Goal: Task Accomplishment & Management: Manage account settings

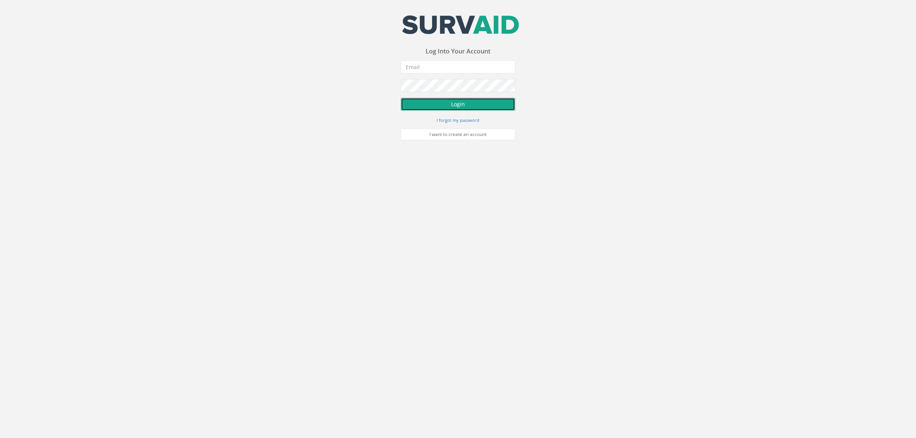
click at [456, 105] on button "Login" at bounding box center [458, 104] width 115 height 13
click at [452, 68] on input "email" at bounding box center [458, 66] width 115 height 13
type input "[EMAIL_ADDRESS][DOMAIN_NAME]"
click at [470, 108] on button "Login" at bounding box center [458, 104] width 115 height 13
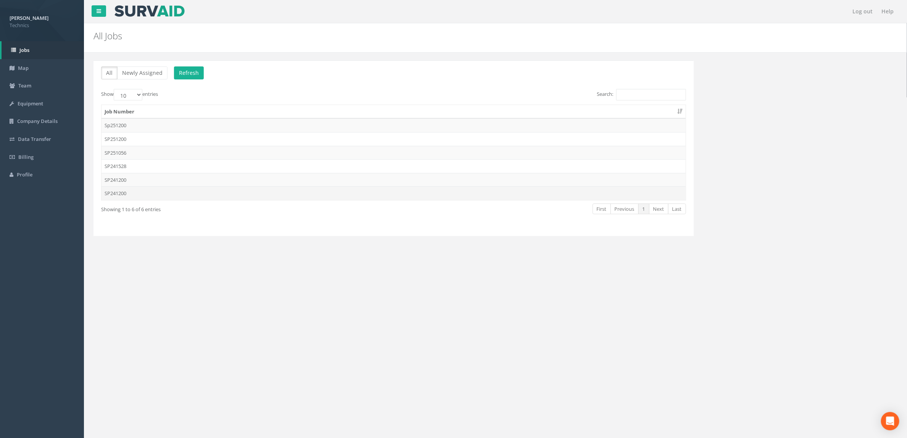
click at [237, 194] on td "SP241200" at bounding box center [394, 193] width 584 height 14
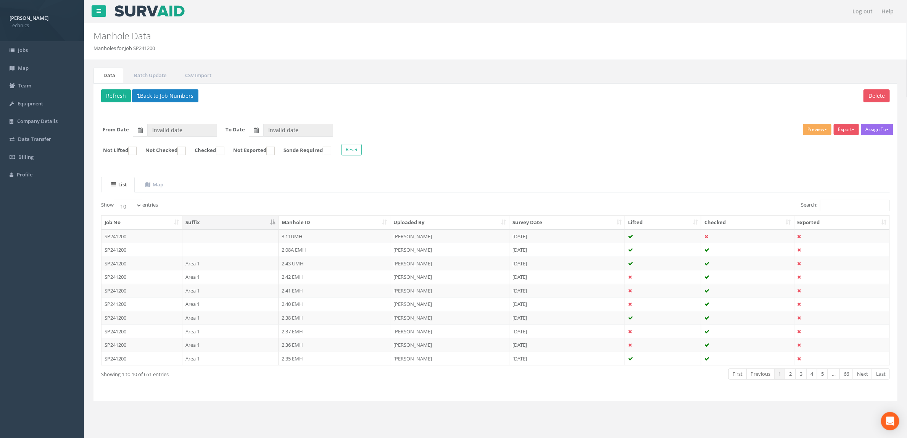
type input "[DATE]"
click at [834, 208] on input "Search:" at bounding box center [855, 205] width 70 height 11
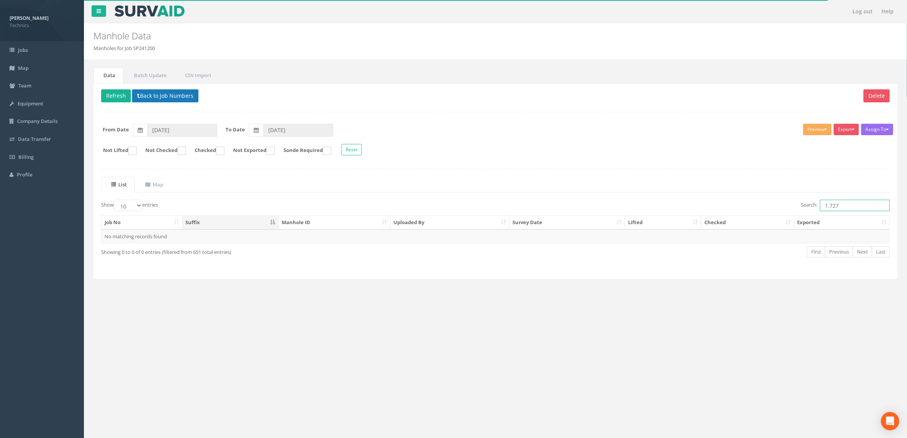
type input "1.727"
click at [161, 97] on button "Back to Job Numbers" at bounding box center [165, 95] width 66 height 13
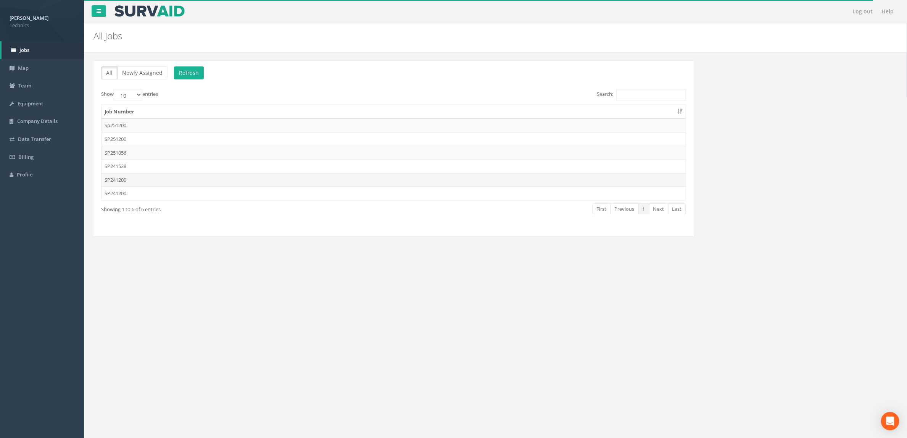
click at [397, 182] on td "SP241200" at bounding box center [394, 180] width 584 height 14
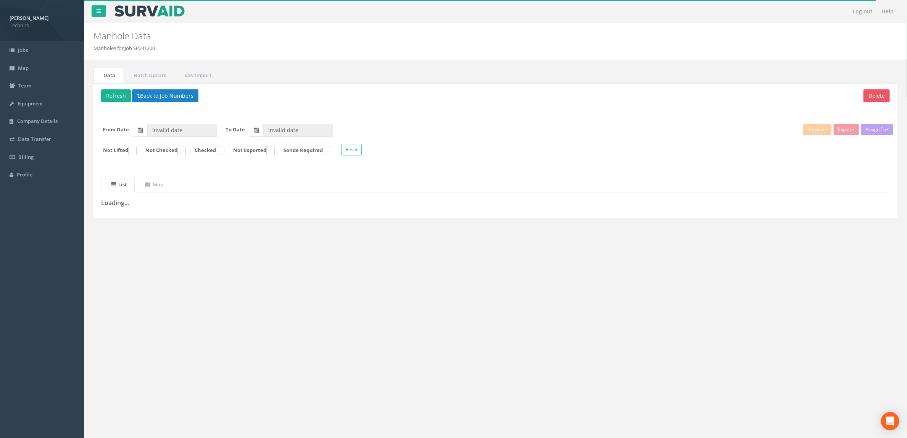
type input "[DATE]"
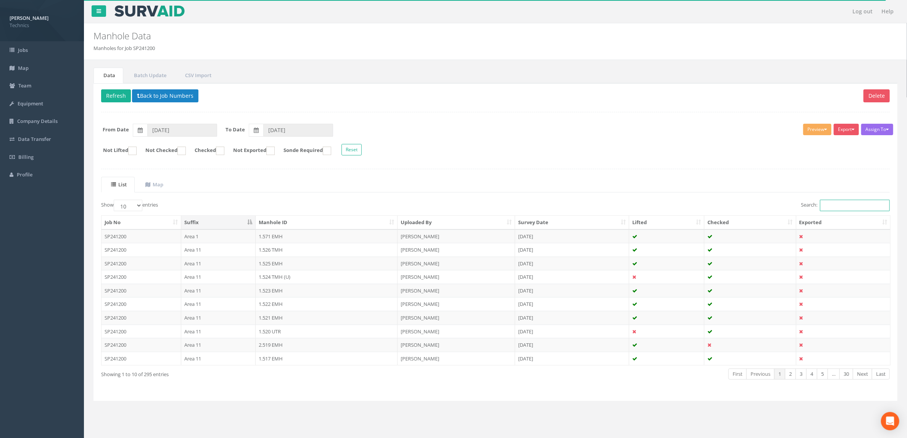
click at [834, 204] on input "Search:" at bounding box center [855, 205] width 70 height 11
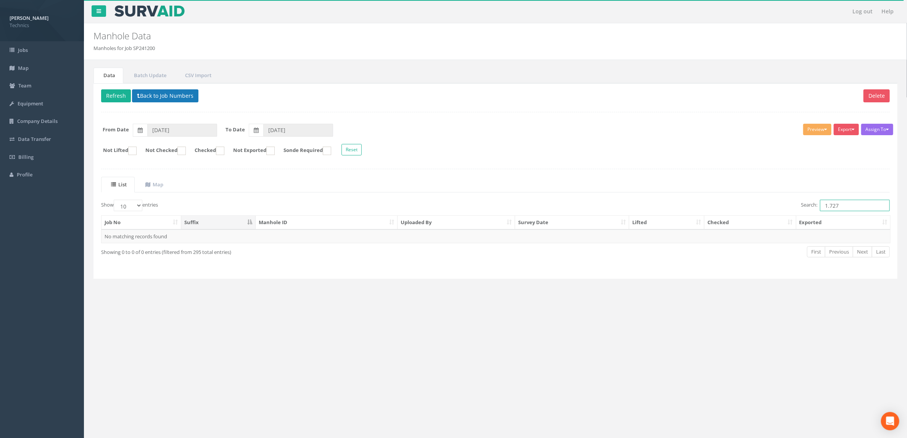
type input "1.727"
click at [181, 102] on button "Back to Job Numbers" at bounding box center [165, 95] width 66 height 13
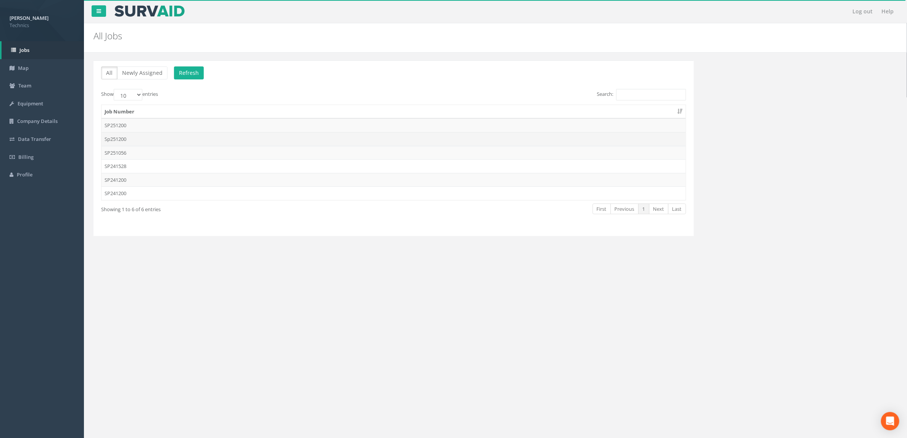
click at [172, 138] on td "Sp251200" at bounding box center [394, 139] width 584 height 14
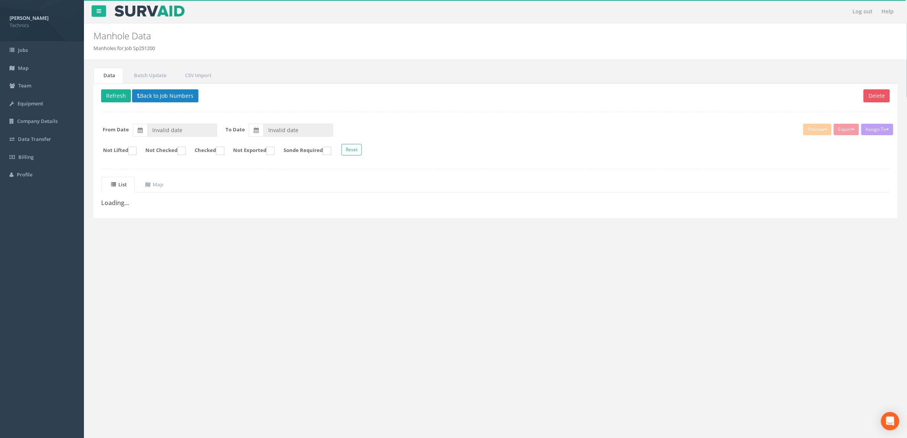
type input "[DATE]"
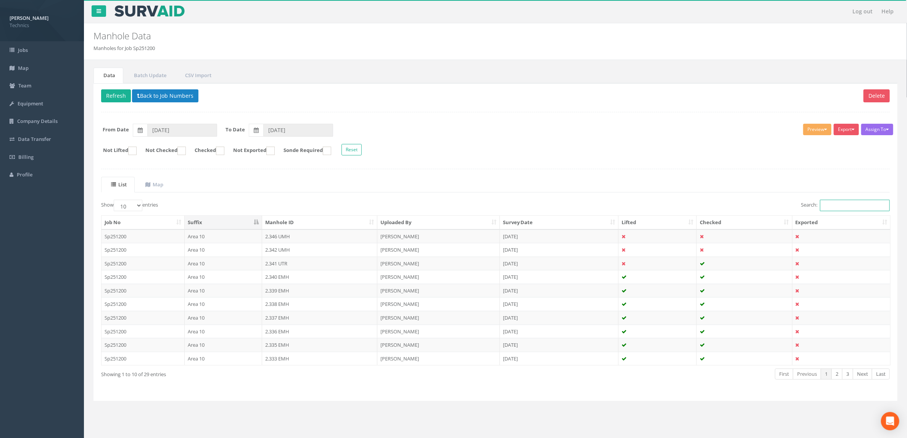
click at [841, 211] on input "Search:" at bounding box center [855, 205] width 70 height 11
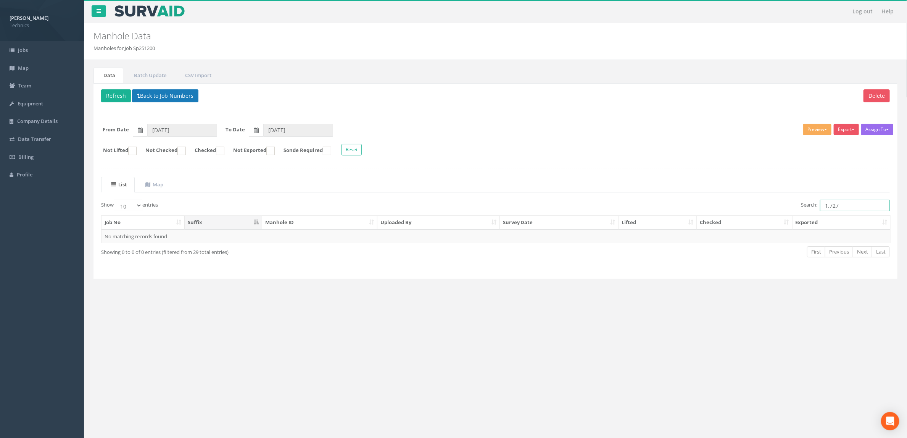
type input "1.727"
click at [179, 101] on button "Back to Job Numbers" at bounding box center [165, 95] width 66 height 13
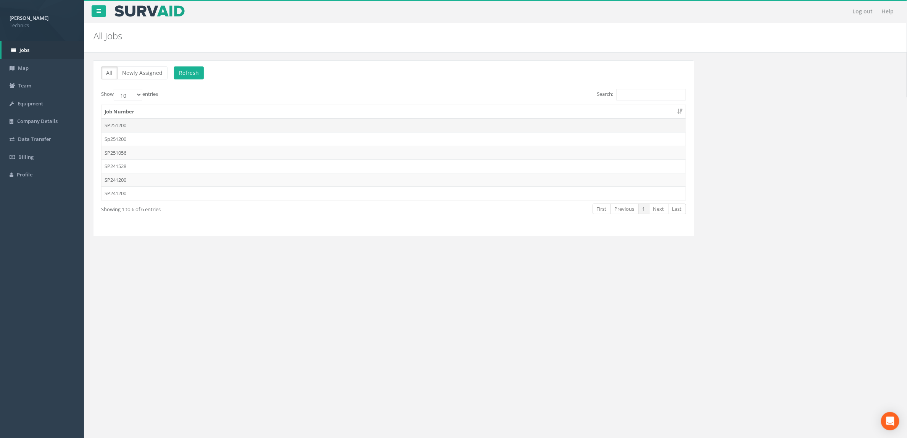
click at [241, 122] on td "SP251200" at bounding box center [394, 125] width 584 height 14
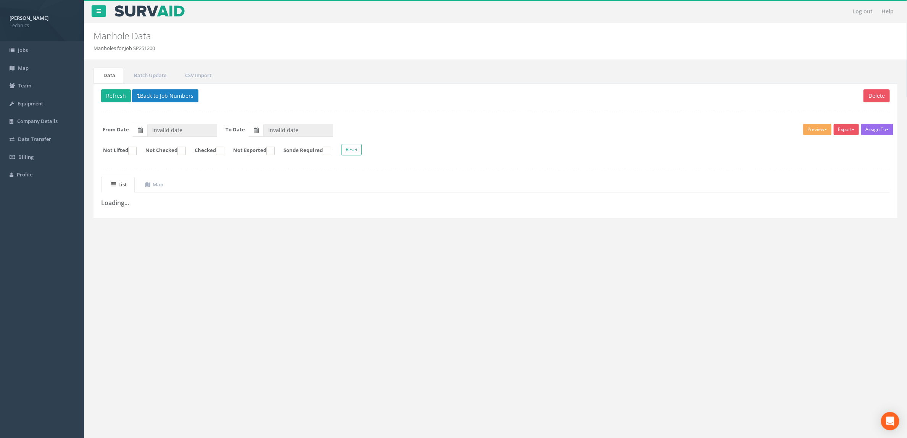
type input "[DATE]"
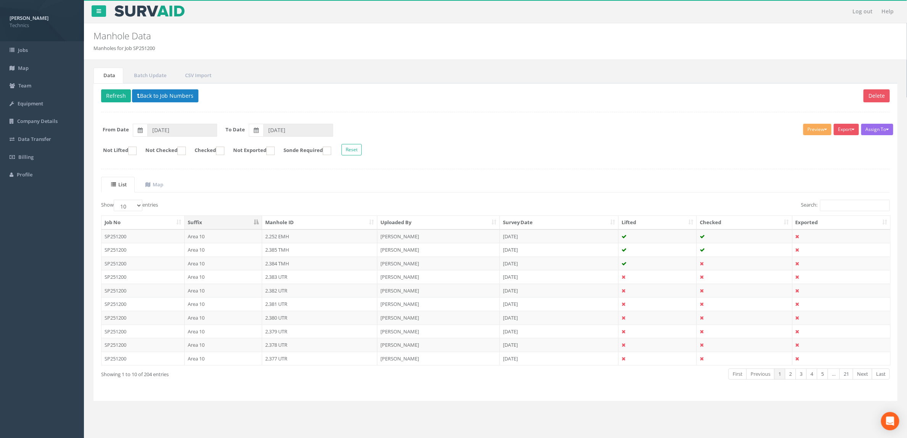
click at [841, 202] on div "List Map Show 10 25 50 100 entries Search: Job No Suffix Manhole ID Uploaded By…" at bounding box center [495, 285] width 789 height 216
click at [833, 208] on input "Search:" at bounding box center [855, 205] width 70 height 11
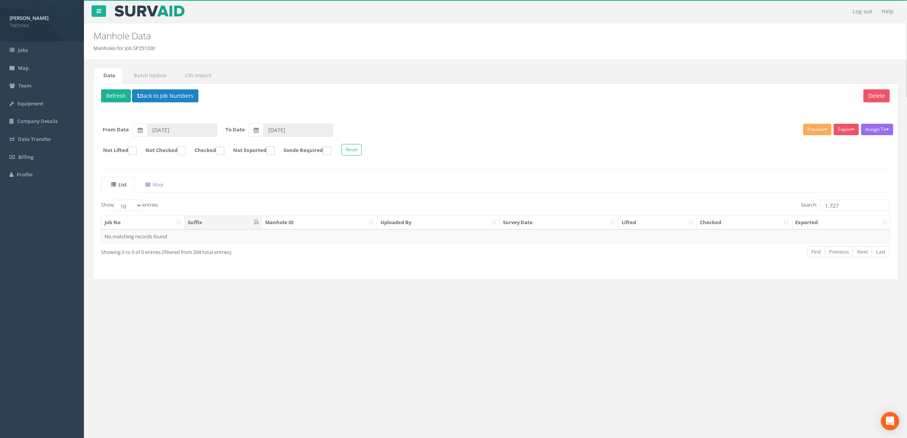
click at [630, 148] on form "Not Lifted Not Checked Checked Not Exported Sonde Required Reset" at bounding box center [495, 150] width 800 height 13
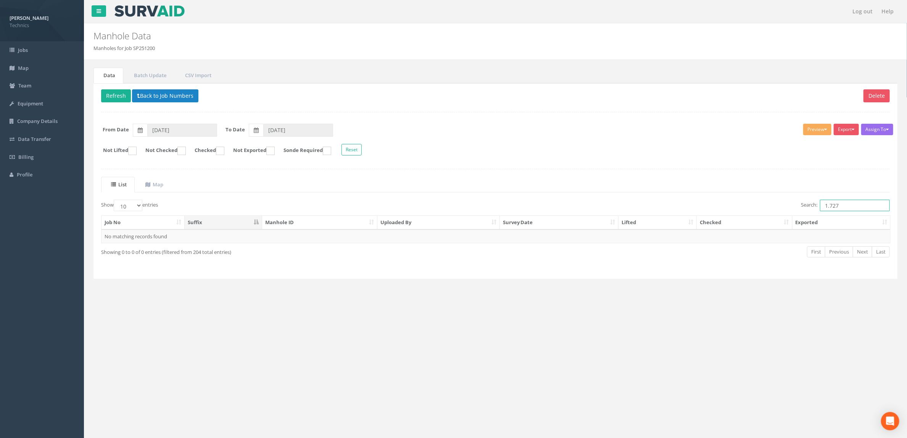
drag, startPoint x: 844, startPoint y: 208, endPoint x: 762, endPoint y: 205, distance: 82.5
click at [762, 205] on div "Search: 1.727" at bounding box center [696, 206] width 389 height 13
type input "1.775"
click at [176, 93] on button "Back to Job Numbers" at bounding box center [165, 95] width 66 height 13
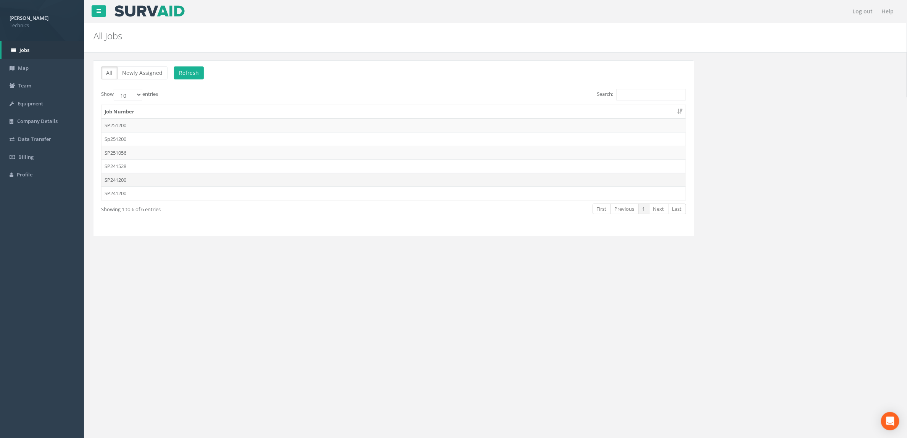
click at [163, 181] on td "SP241200" at bounding box center [394, 180] width 584 height 14
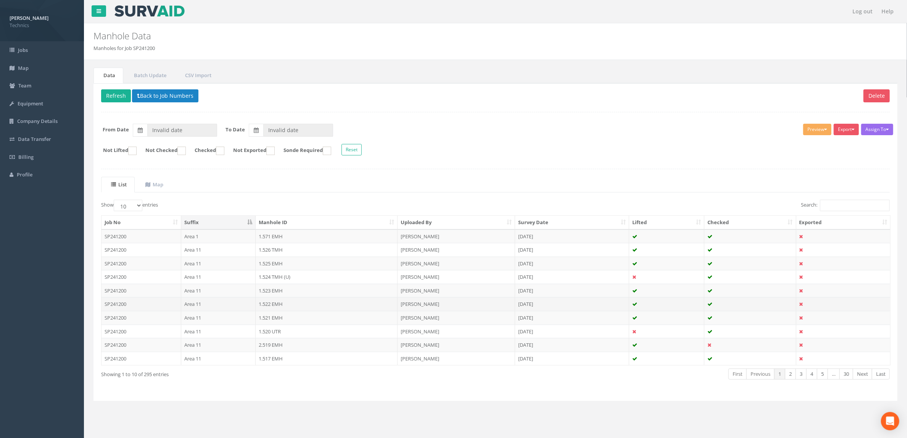
type input "[DATE]"
click at [849, 202] on div "List Map Show 10 25 50 100 entries Search: Job No Suffix Manhole ID Uploaded By…" at bounding box center [495, 285] width 789 height 216
click at [843, 206] on input "Search:" at bounding box center [855, 205] width 70 height 11
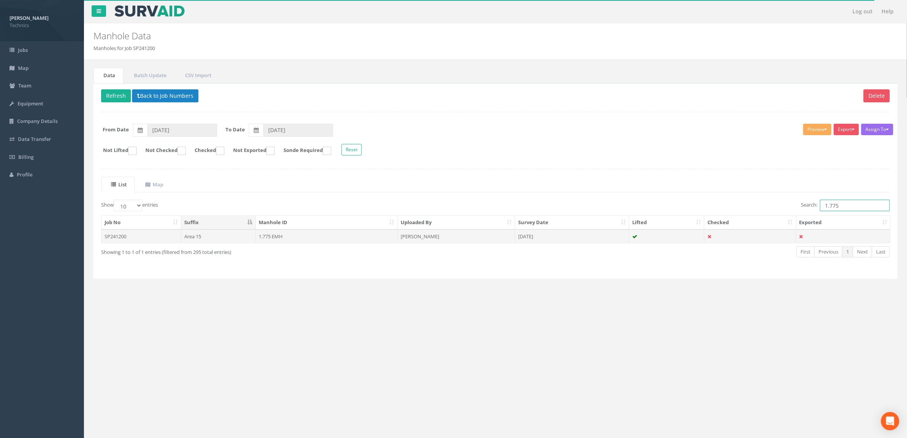
type input "1.775"
click at [553, 239] on td "[DATE]" at bounding box center [572, 236] width 115 height 14
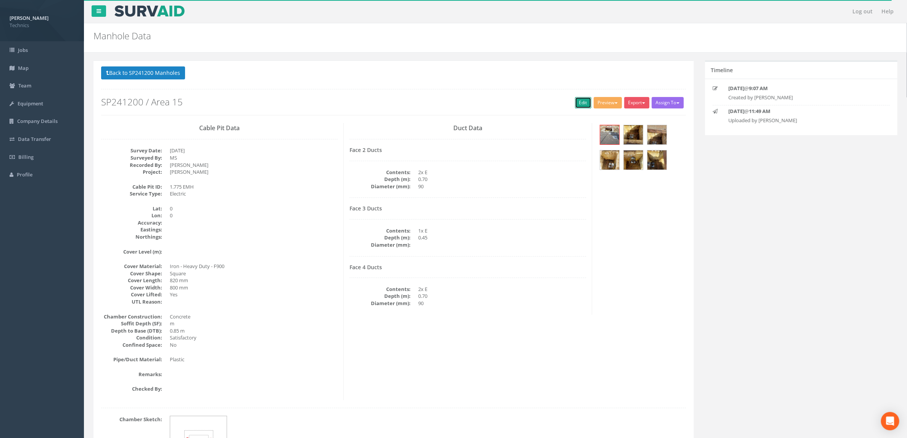
click at [575, 102] on link "Edit" at bounding box center [583, 102] width 16 height 11
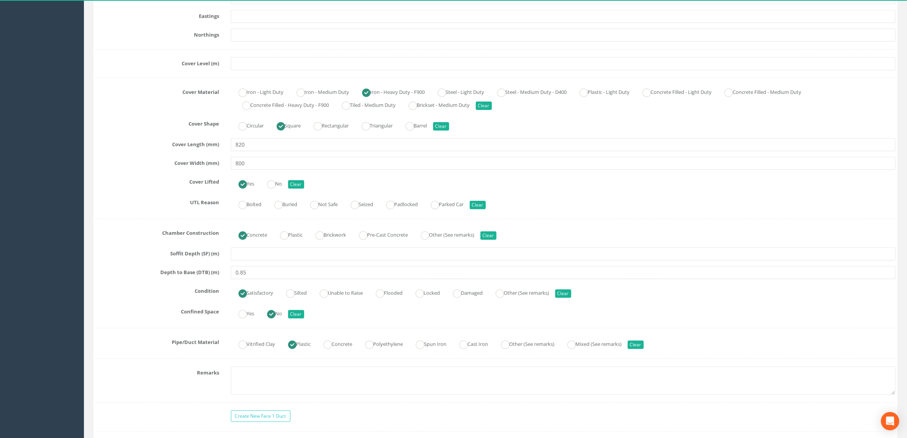
scroll to position [115, 0]
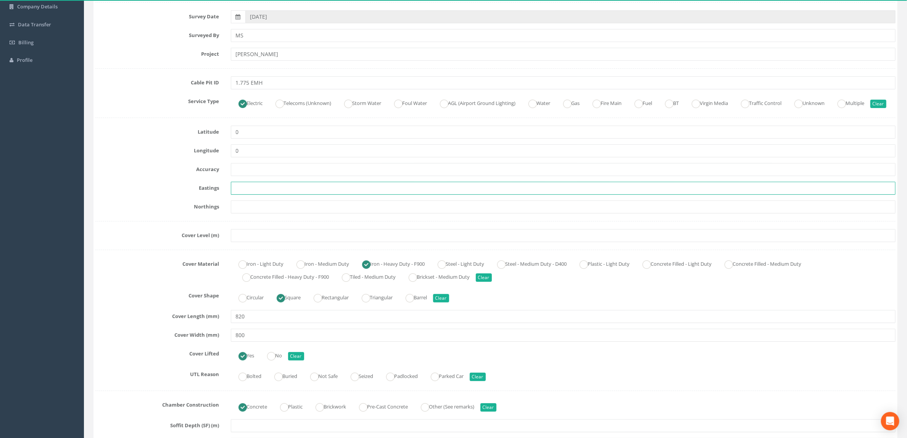
click at [261, 195] on input "text" at bounding box center [563, 188] width 665 height 13
paste input "429438.2980"
type input "429438.2980"
click at [340, 213] on input "text" at bounding box center [563, 206] width 665 height 13
paste input "205979.7770"
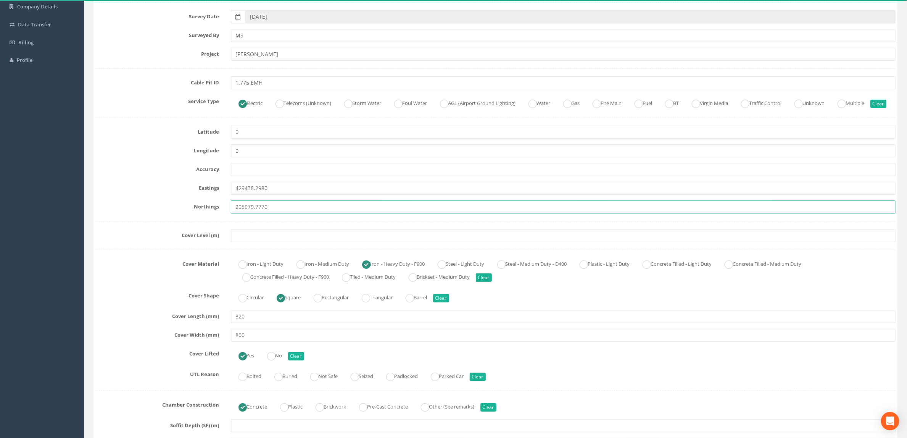
type input "205979.7770"
click at [286, 242] on input "text" at bounding box center [563, 235] width 665 height 13
paste input "81.3190"
type input "81.3190"
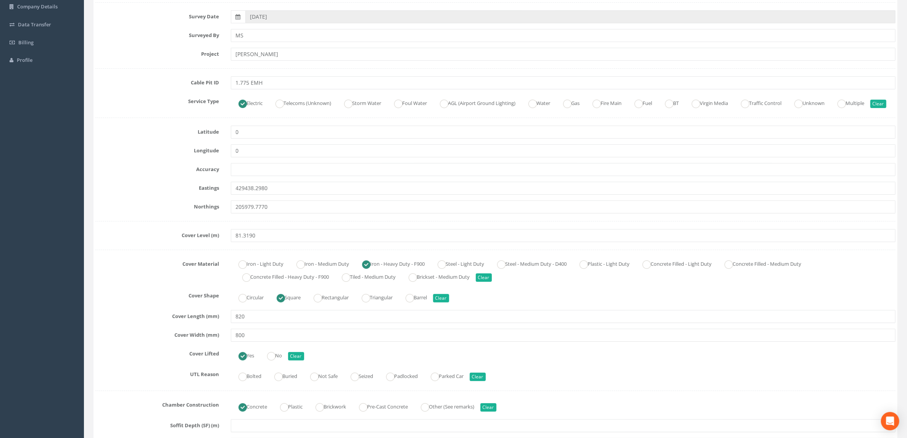
click at [157, 210] on label "Northings" at bounding box center [158, 205] width 136 height 10
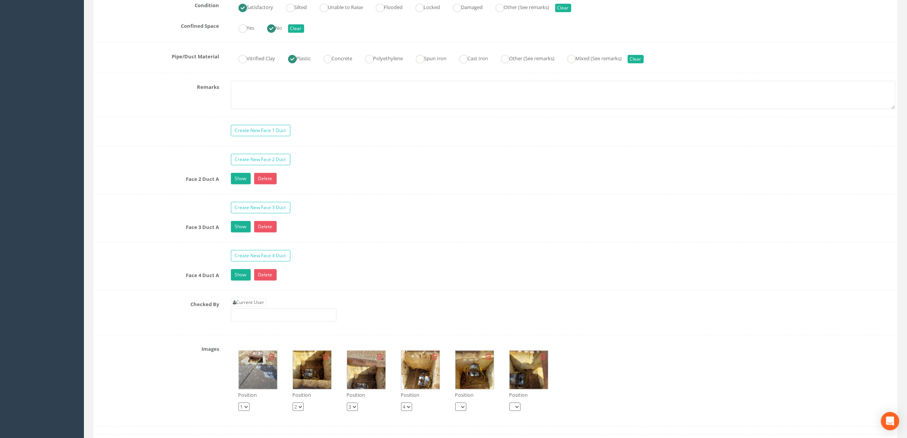
scroll to position [573, 0]
click at [238, 184] on link "Show" at bounding box center [241, 177] width 20 height 11
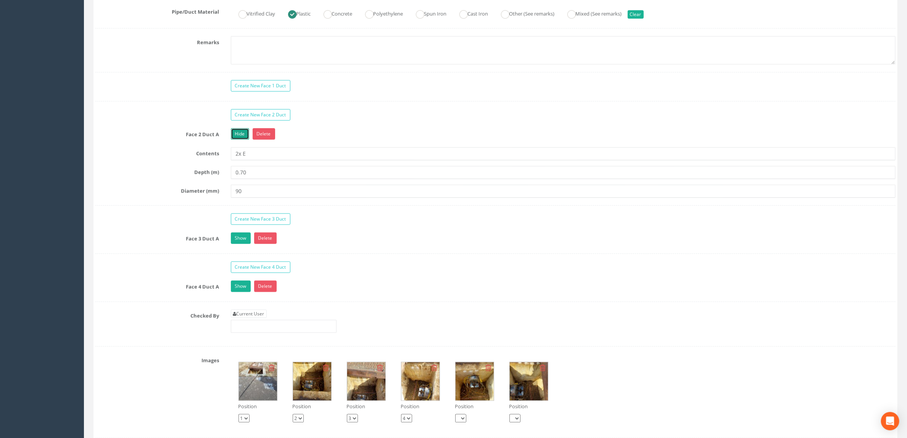
scroll to position [630, 0]
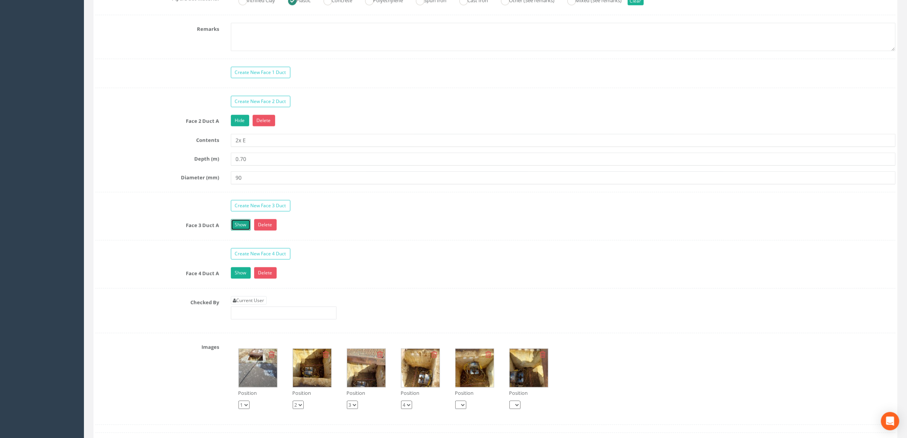
click at [243, 231] on link "Show" at bounding box center [241, 224] width 20 height 11
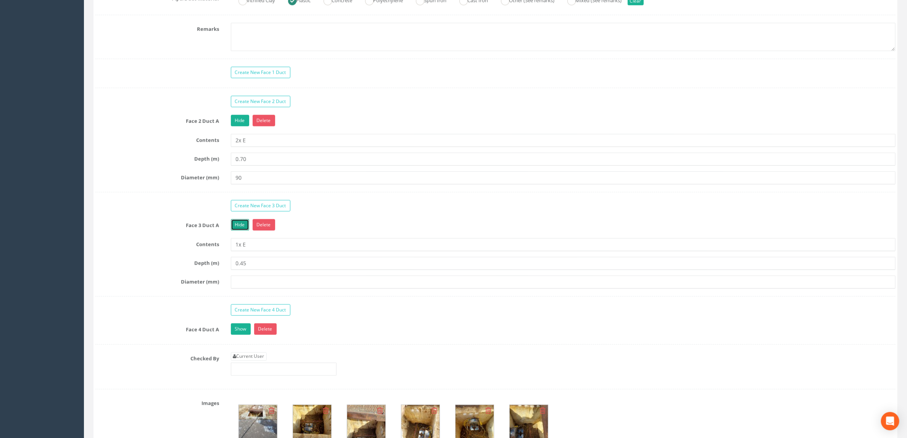
scroll to position [802, 0]
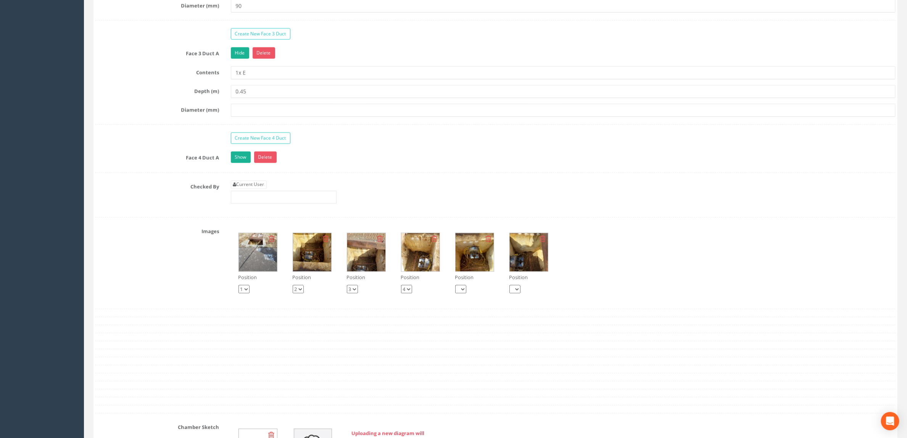
click at [215, 190] on label "Checked By" at bounding box center [158, 186] width 136 height 10
click at [232, 163] on link "Show" at bounding box center [241, 157] width 20 height 11
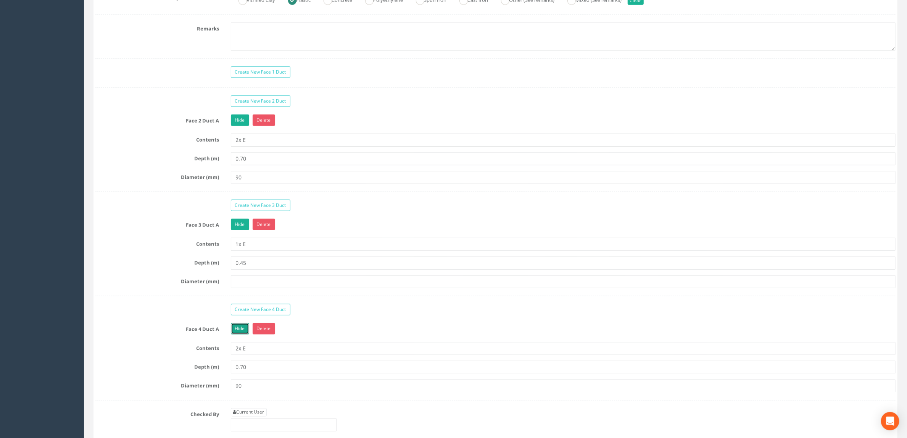
scroll to position [630, 0]
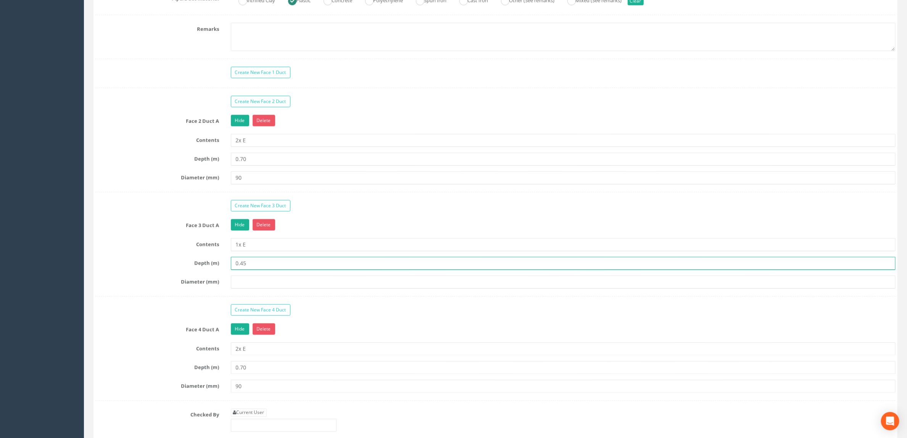
click at [253, 270] on input "0.45" at bounding box center [563, 263] width 665 height 13
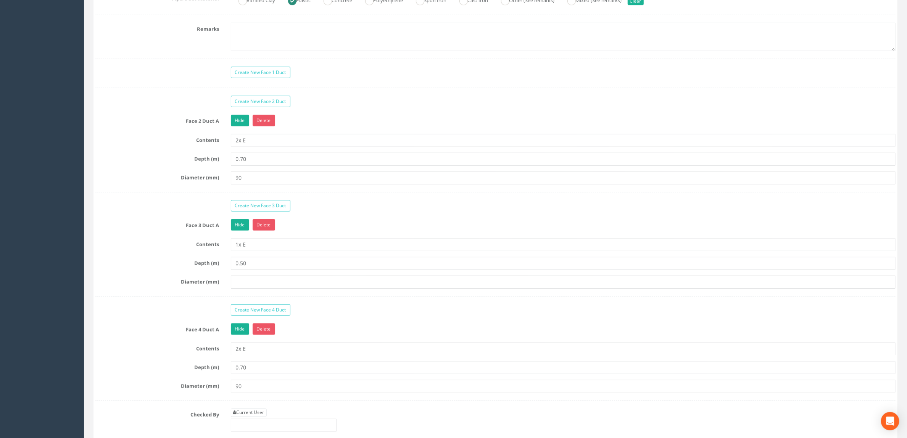
click at [176, 235] on div "Create New Face 1 Duct Create New Face 2 Duct Face 2 Duct A Hide Delete Content…" at bounding box center [495, 256] width 800 height 379
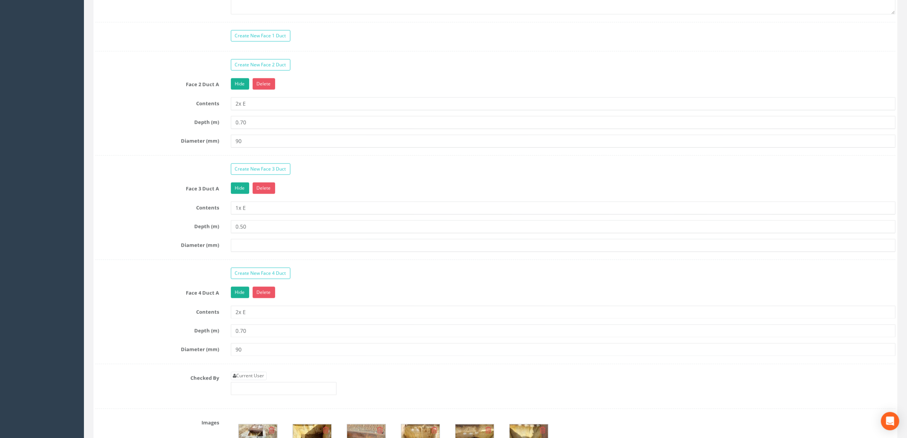
scroll to position [687, 0]
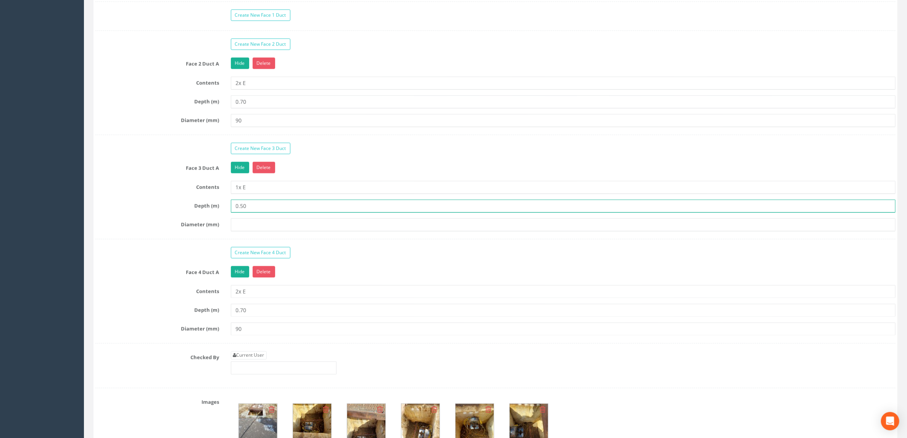
click at [261, 213] on input "0.50" at bounding box center [563, 206] width 665 height 13
type input "0.45"
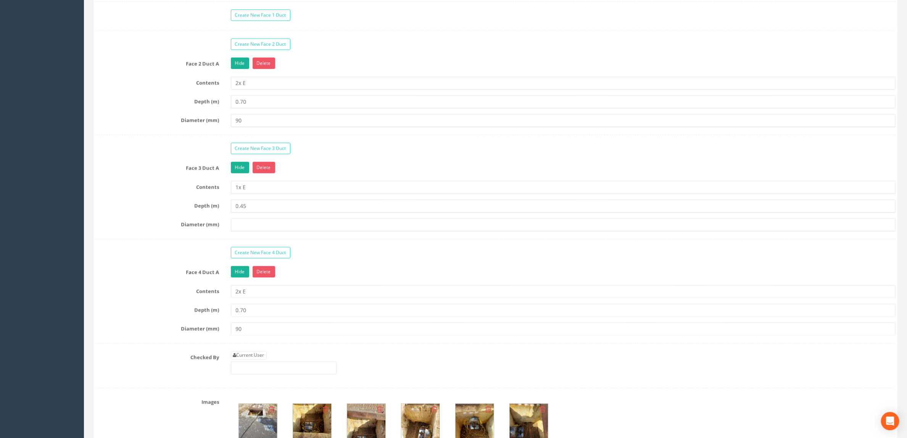
click at [126, 216] on div "Face 3 Duct A Hide Delete Contents 1x E Depth (m) 0.45 Diameter (mm)" at bounding box center [495, 200] width 800 height 77
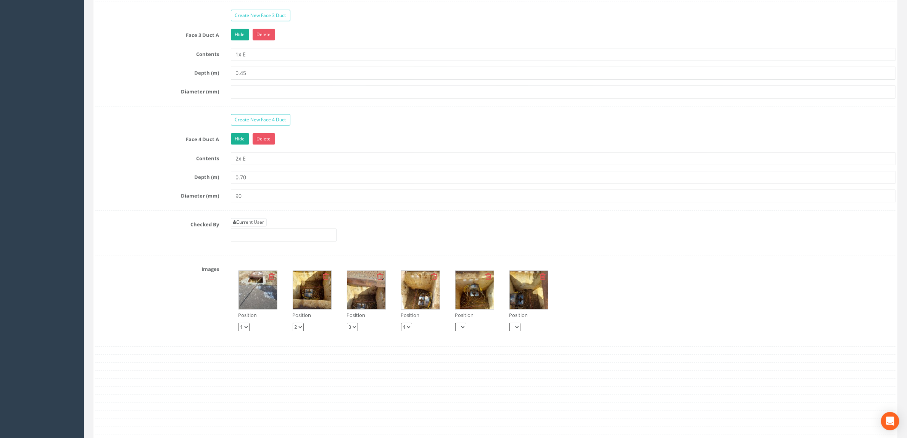
scroll to position [973, 0]
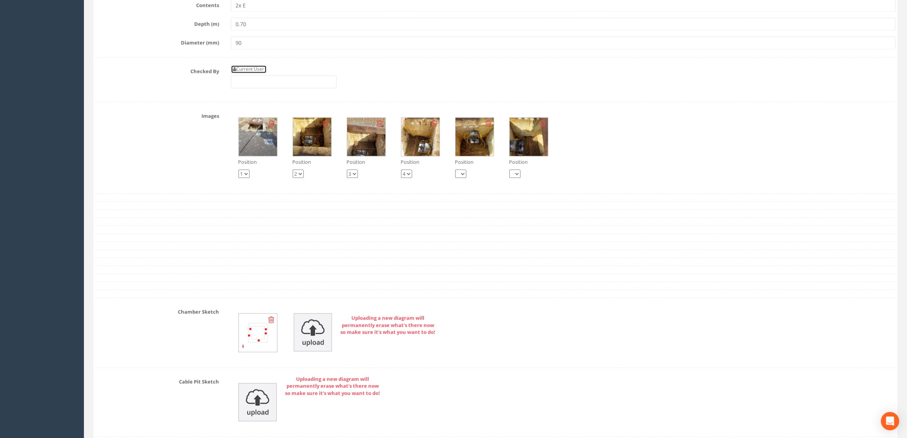
click at [249, 73] on link "Current User" at bounding box center [249, 69] width 36 height 8
type input "[PERSON_NAME]"
click at [184, 186] on div "Images Position 1 2 3 4 Position 1 2 3 4 Position 1 2 3 4 Position 1 2 3 4 Posi…" at bounding box center [496, 148] width 812 height 76
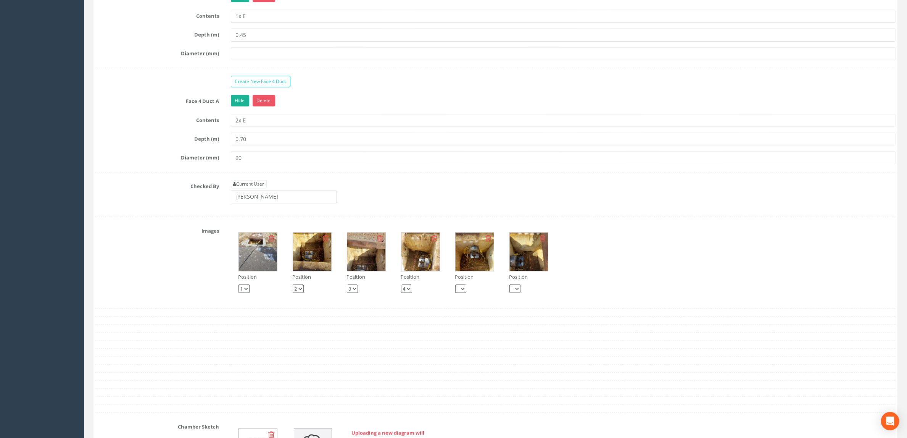
scroll to position [859, 0]
click at [322, 268] on img at bounding box center [312, 251] width 38 height 38
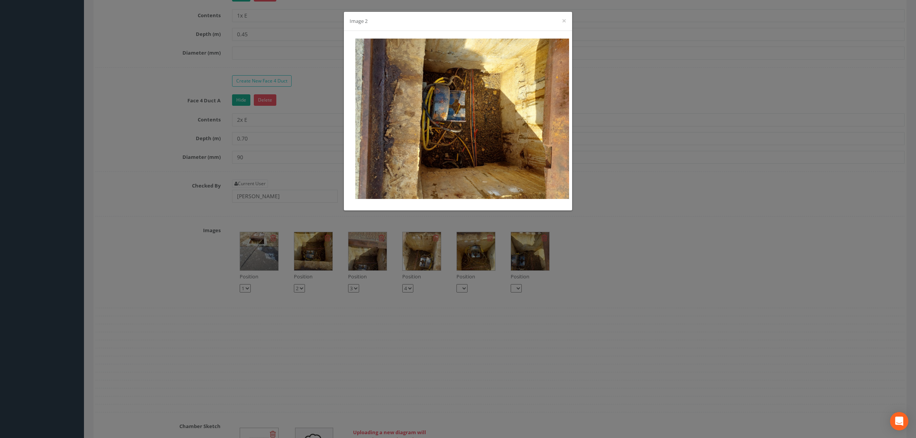
click at [427, 270] on div "Image 2 ×" at bounding box center [458, 219] width 916 height 438
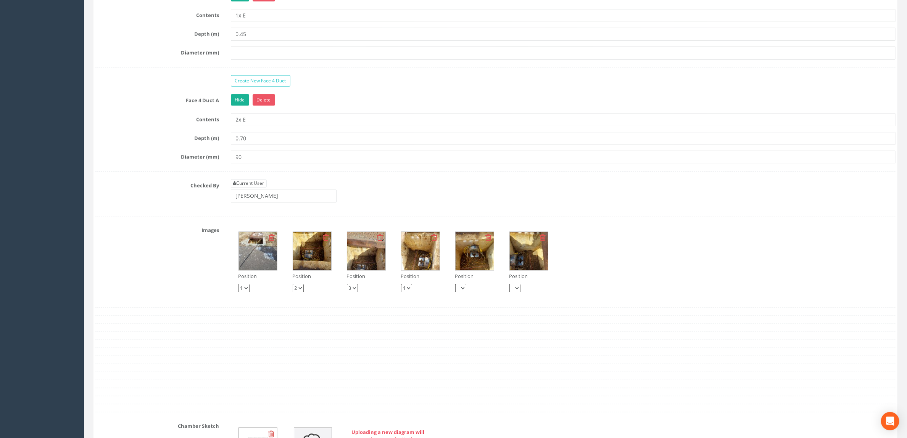
click at [481, 264] on img at bounding box center [475, 251] width 38 height 38
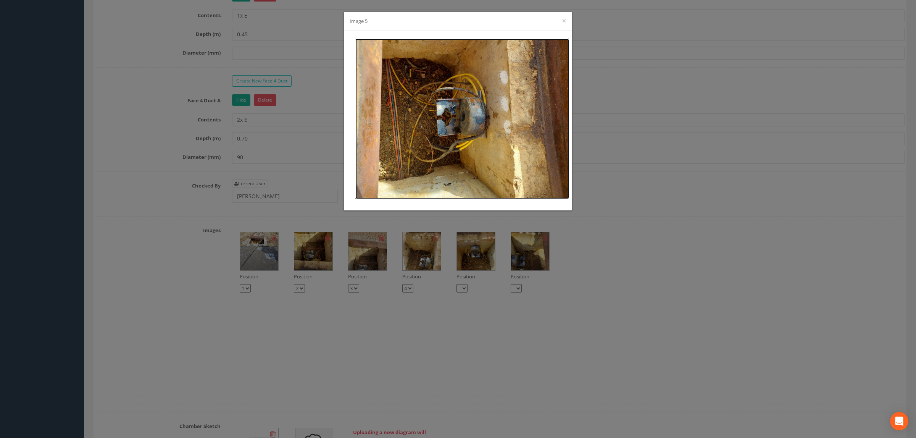
click at [473, 121] on img at bounding box center [462, 119] width 214 height 160
click at [113, 136] on div "Image 5 ×" at bounding box center [458, 219] width 916 height 438
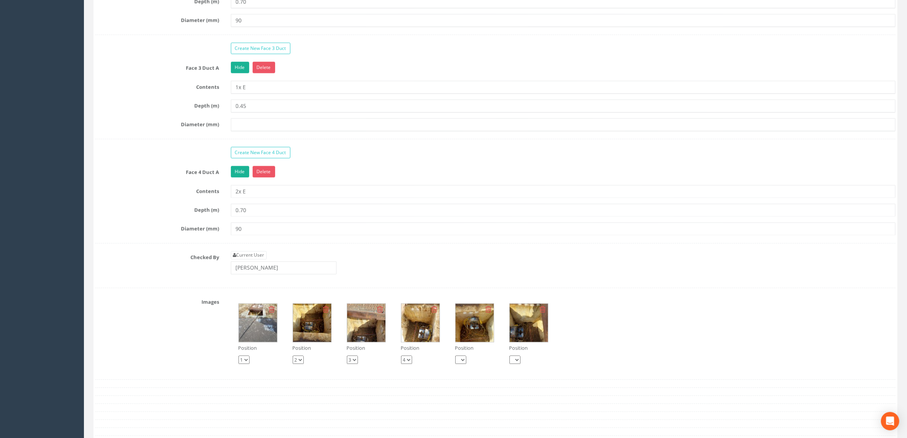
scroll to position [687, 0]
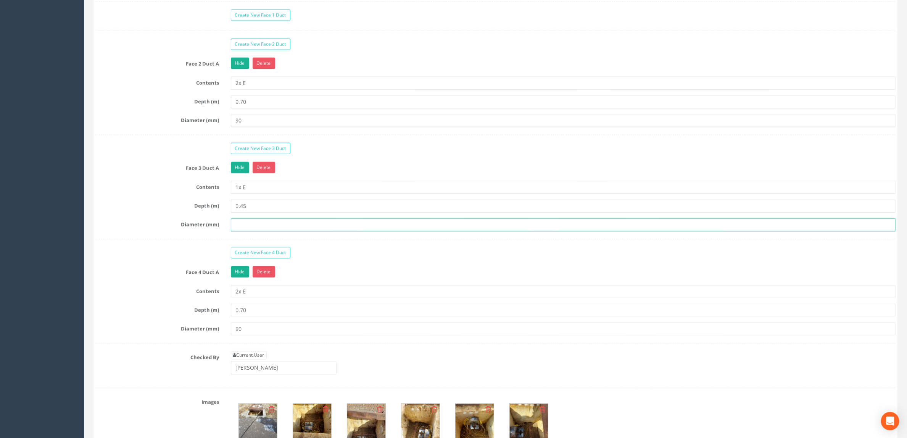
click at [346, 231] on input "text" at bounding box center [563, 224] width 665 height 13
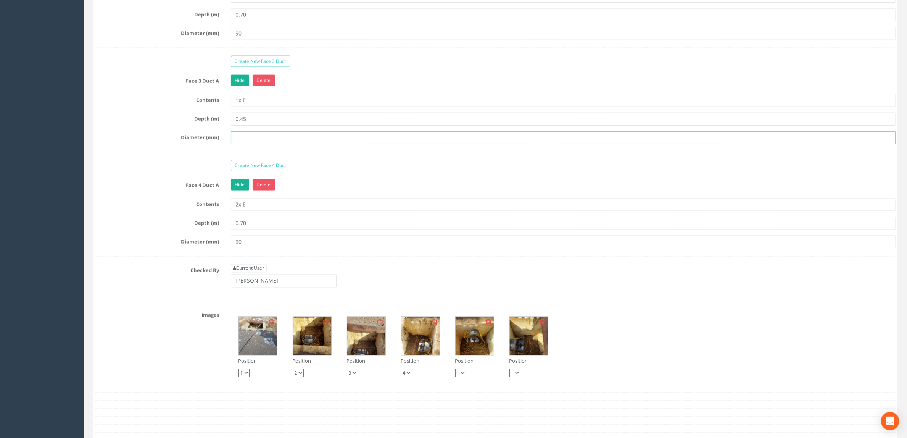
scroll to position [859, 0]
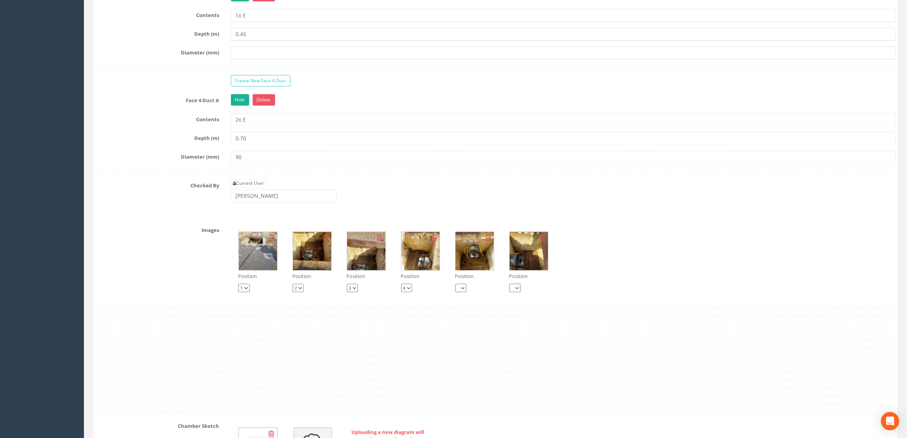
click at [310, 270] on img at bounding box center [312, 251] width 38 height 38
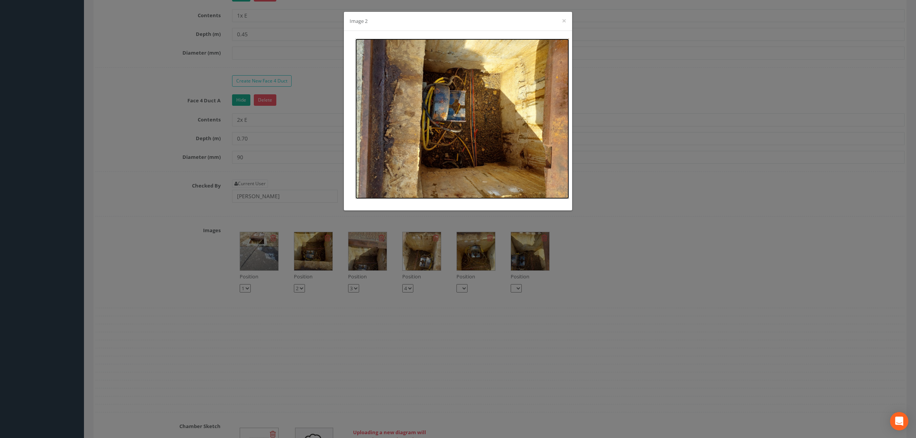
click at [505, 156] on img at bounding box center [462, 119] width 214 height 160
click at [309, 147] on div "Image 2 ×" at bounding box center [458, 219] width 916 height 438
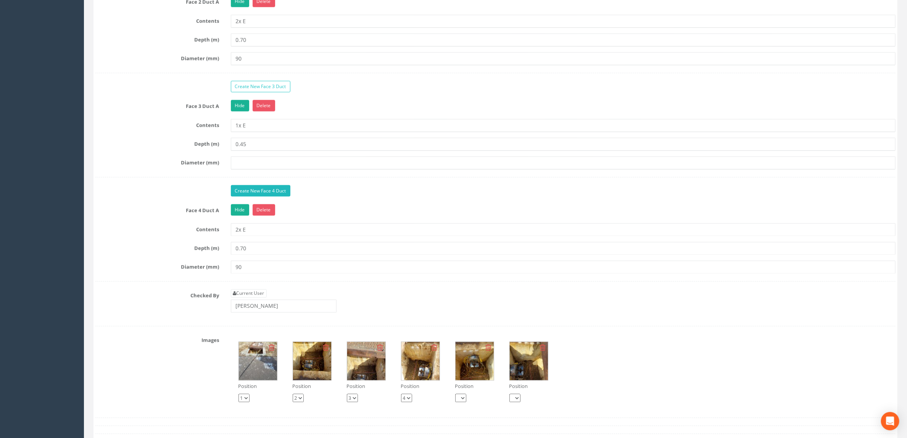
scroll to position [744, 0]
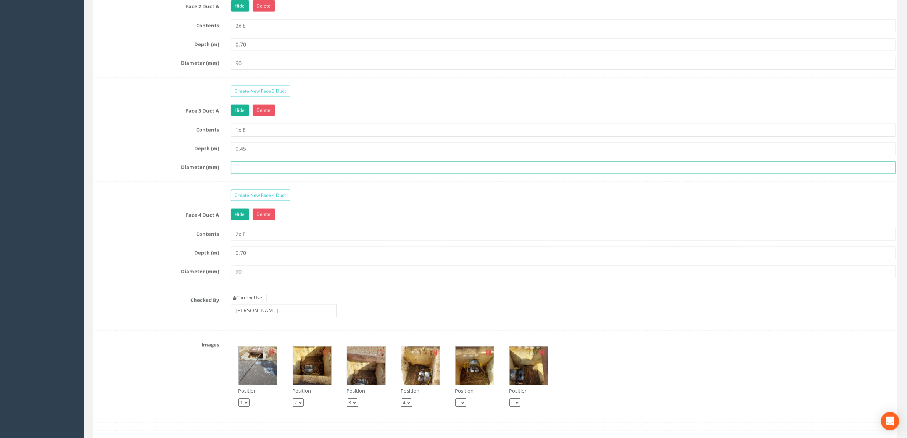
click at [261, 174] on input "text" at bounding box center [563, 167] width 665 height 13
type input "DBC"
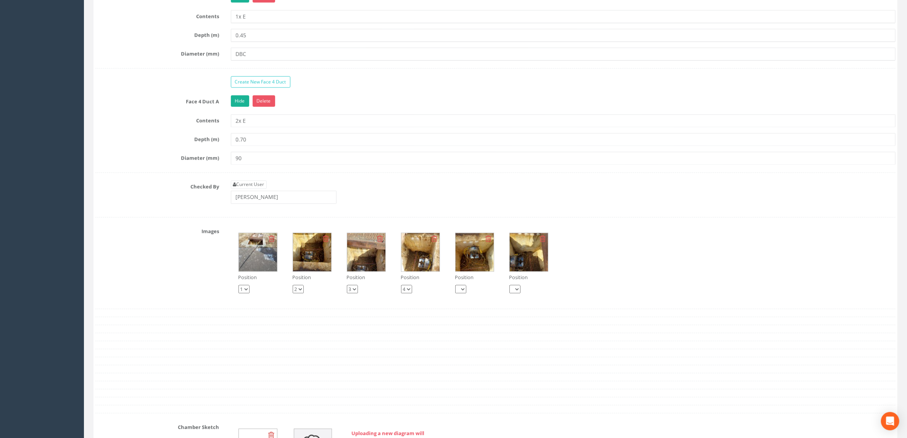
scroll to position [859, 0]
click at [307, 270] on img at bounding box center [312, 251] width 38 height 38
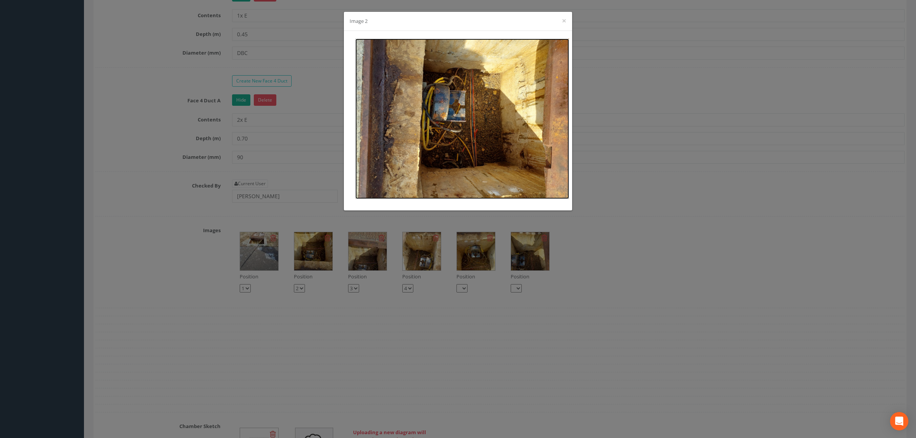
click at [464, 79] on img at bounding box center [462, 119] width 214 height 160
click at [644, 282] on div "Image 2 ×" at bounding box center [458, 219] width 916 height 438
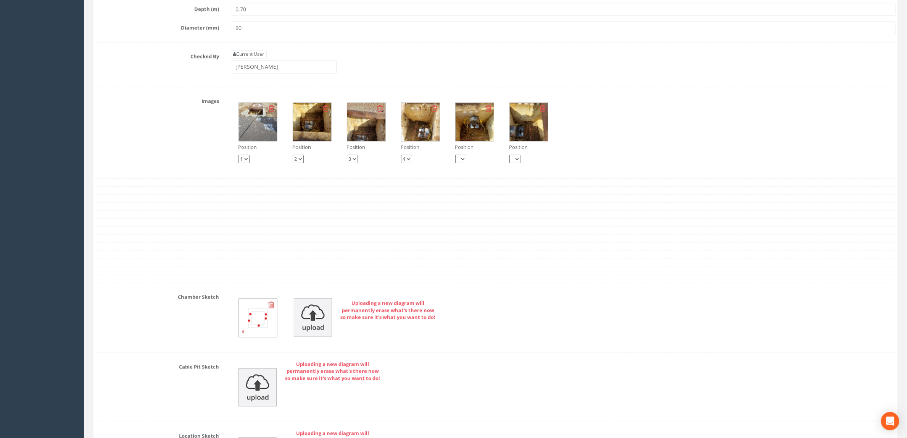
scroll to position [1145, 0]
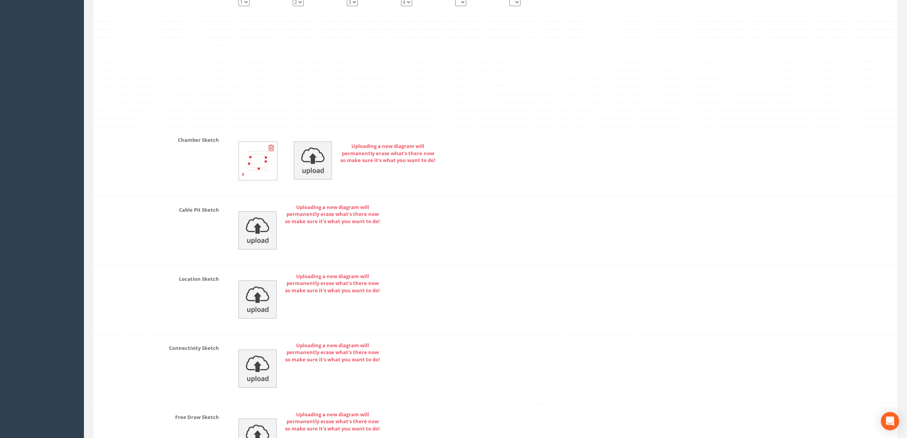
click at [273, 152] on icon at bounding box center [272, 148] width 6 height 8
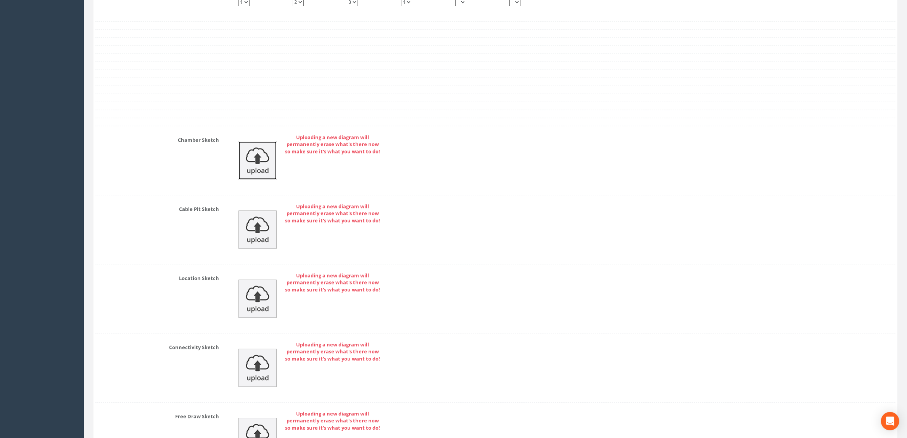
click at [265, 175] on img at bounding box center [258, 160] width 38 height 38
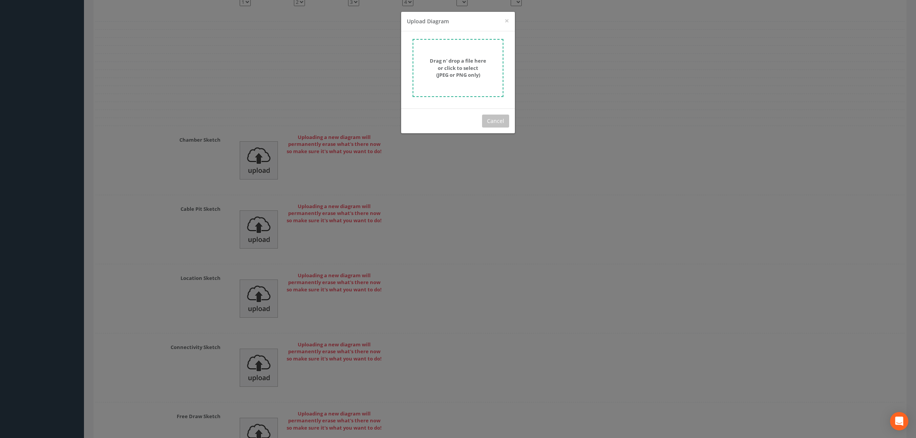
click at [481, 86] on form "Drag n' drop a file here or click to select (JPEG or PNG only)" at bounding box center [458, 68] width 91 height 58
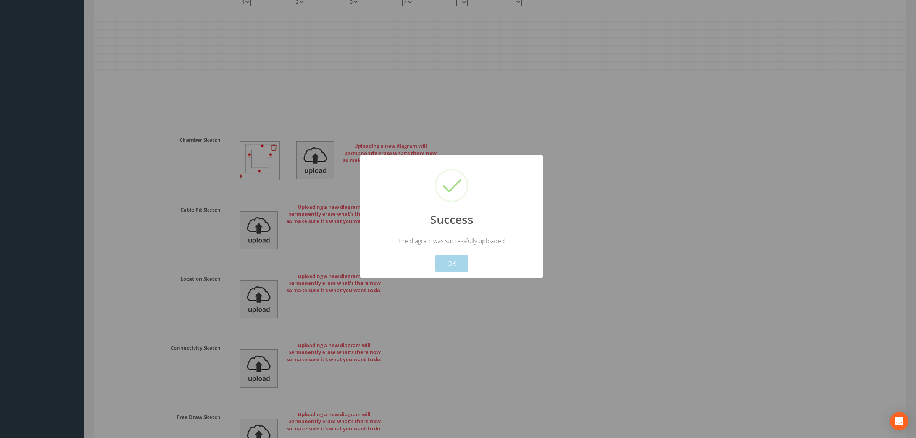
click at [450, 267] on button "OK" at bounding box center [451, 263] width 33 height 17
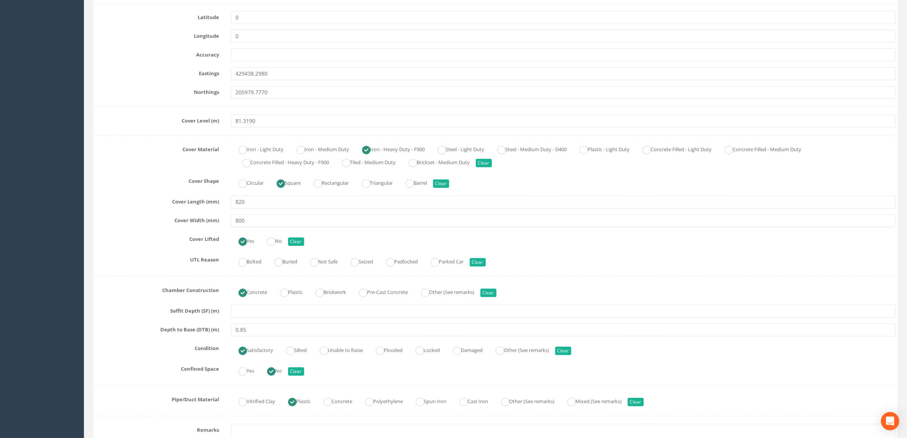
scroll to position [0, 0]
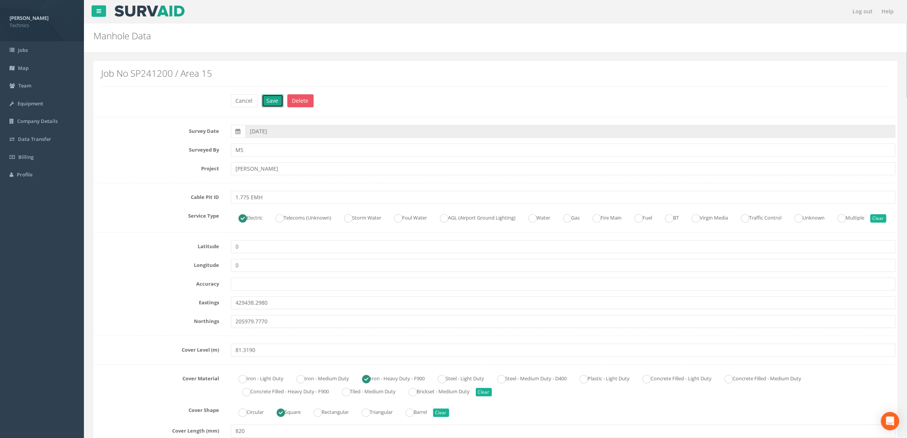
click at [273, 99] on button "Save" at bounding box center [273, 100] width 22 height 13
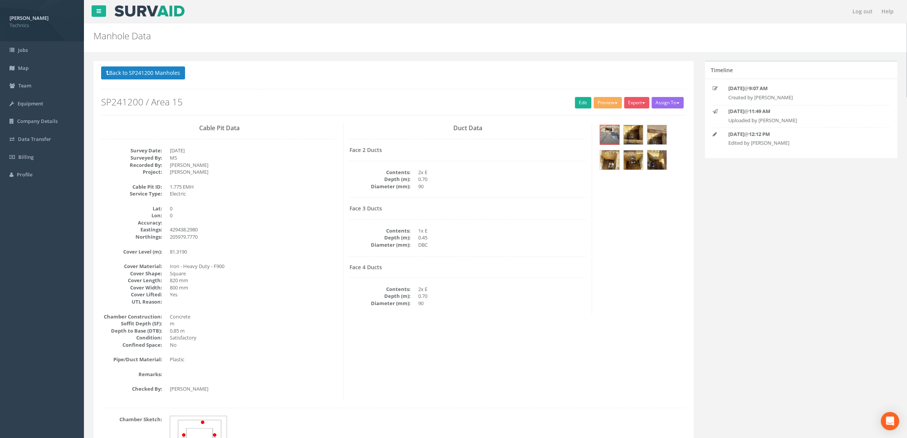
click at [665, 212] on div "Cable Pit Data Survey Date: [DATE] Surveyed By: MS Recorded By: [PERSON_NAME] P…" at bounding box center [393, 261] width 597 height 277
click at [156, 72] on button "Back to SP241200 Manholes" at bounding box center [143, 72] width 84 height 13
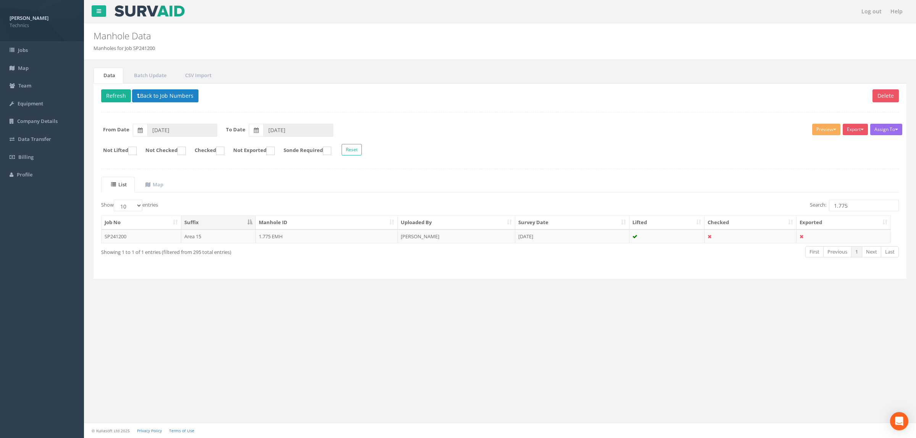
click at [501, 166] on div "Delete Refresh Back to Job Numbers Assign To No Companies Added Export Technics…" at bounding box center [500, 181] width 813 height 196
drag, startPoint x: 853, startPoint y: 205, endPoint x: 811, endPoint y: 208, distance: 42.1
click at [811, 208] on label "Search: 1.775" at bounding box center [854, 205] width 89 height 11
type input "2.468"
click at [186, 98] on button "Back to Job Numbers" at bounding box center [165, 95] width 66 height 13
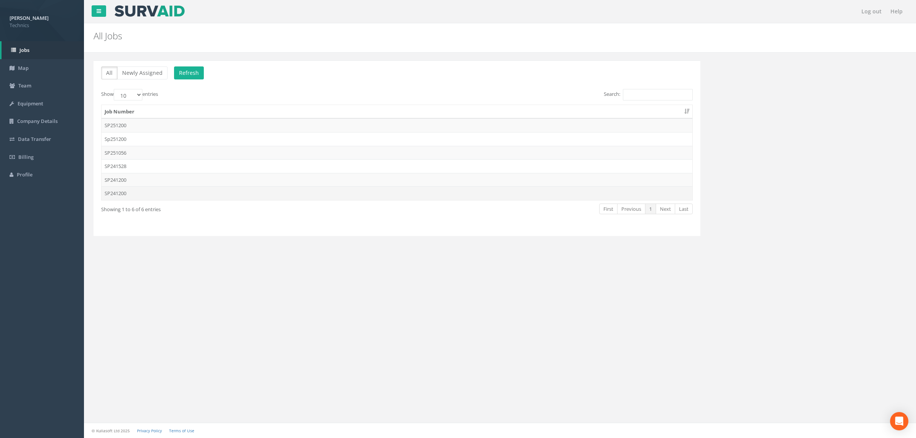
click at [264, 196] on td "SP241200" at bounding box center [397, 193] width 591 height 14
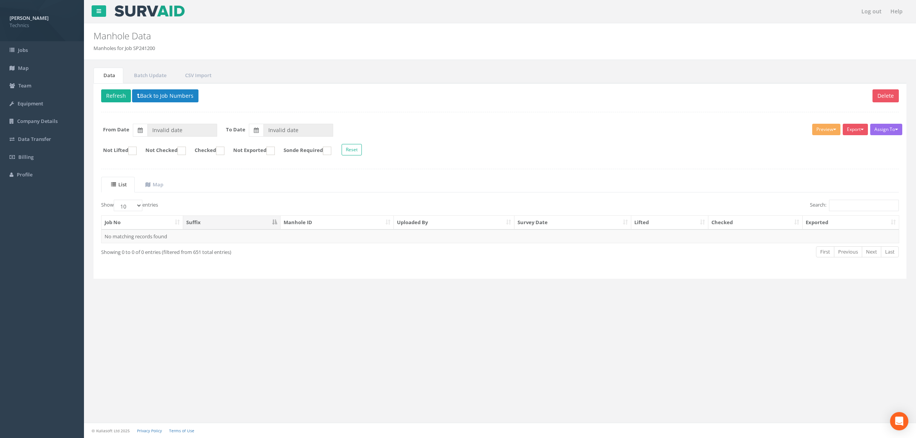
type input "[DATE]"
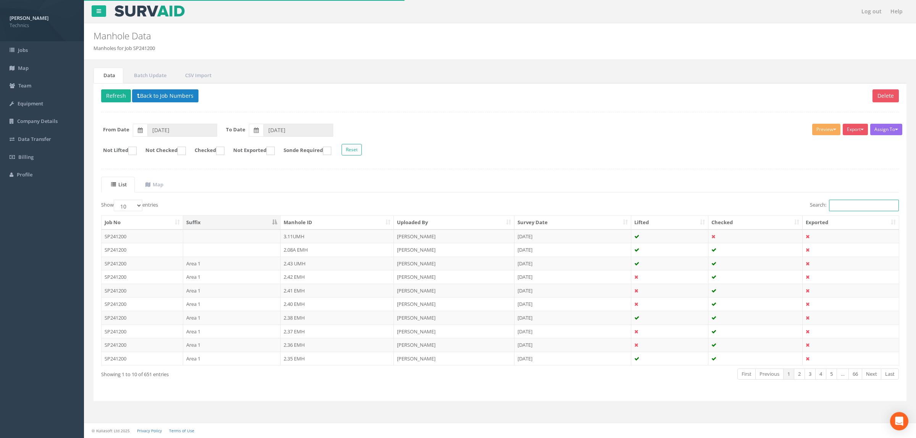
click at [834, 211] on input "Search:" at bounding box center [864, 205] width 70 height 11
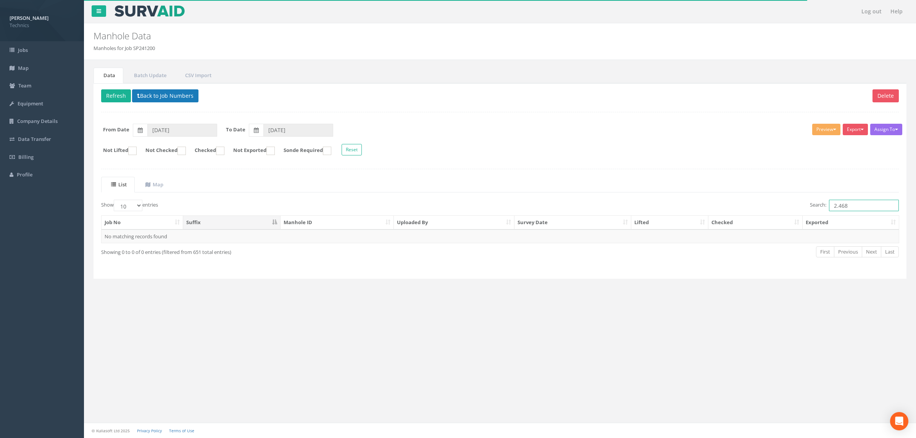
type input "2.468"
click at [190, 100] on button "Back to Job Numbers" at bounding box center [165, 95] width 66 height 13
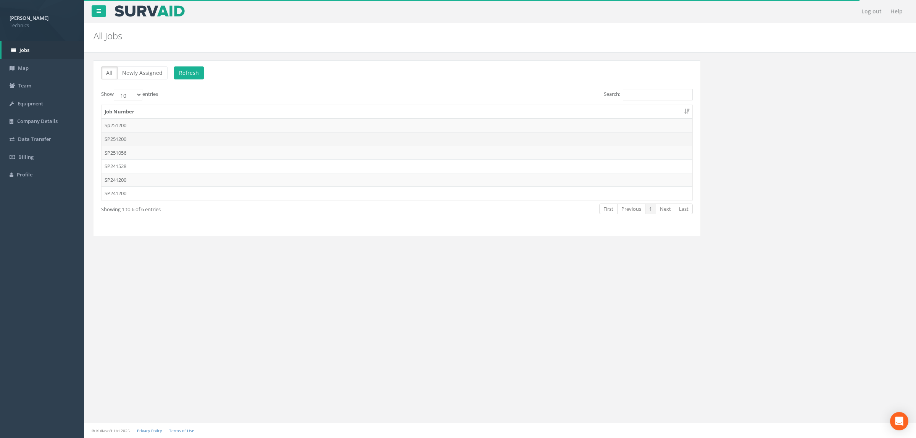
click at [177, 136] on td "SP251200" at bounding box center [397, 139] width 591 height 14
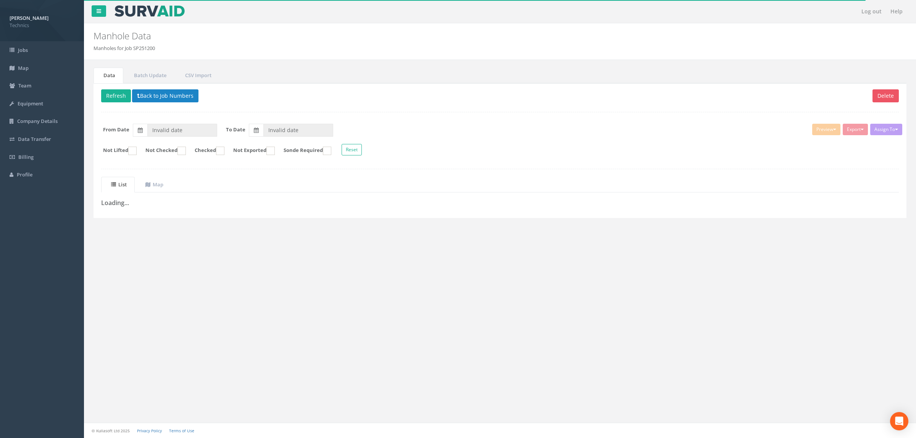
type input "[DATE]"
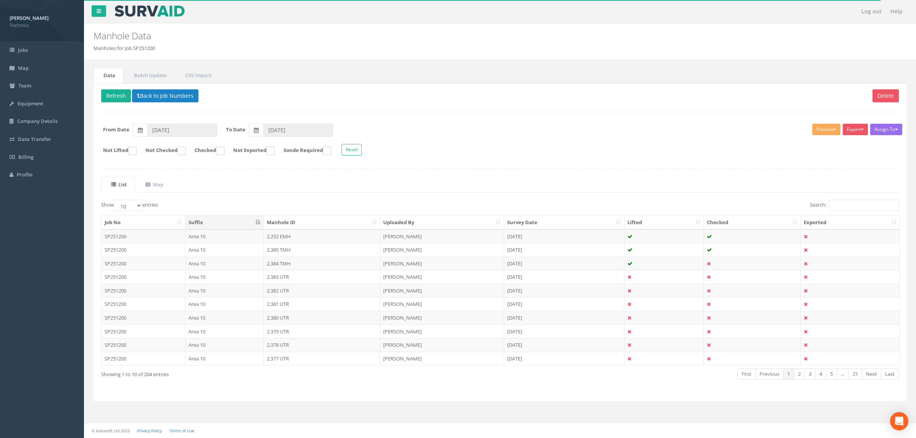
click at [854, 216] on div "Job No Suffix Manhole ID Uploaded By Survey Date Lifted Checked Exported SP2512…" at bounding box center [499, 290] width 809 height 155
click at [852, 211] on input "Search:" at bounding box center [864, 205] width 70 height 11
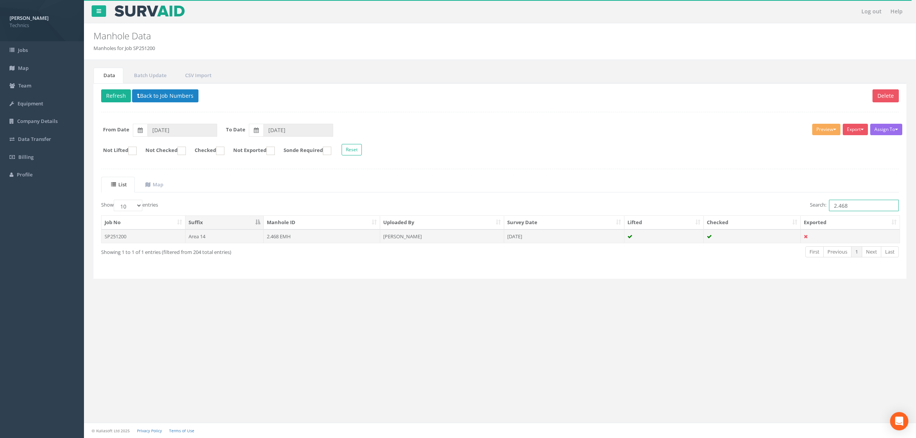
type input "2.468"
click at [564, 240] on td "[DATE]" at bounding box center [564, 236] width 121 height 14
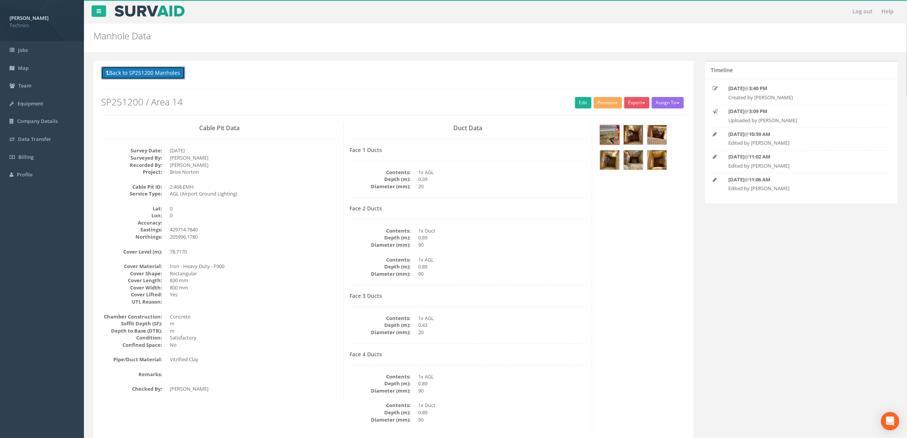
click at [166, 78] on button "Back to SP251200 Manholes" at bounding box center [143, 72] width 84 height 13
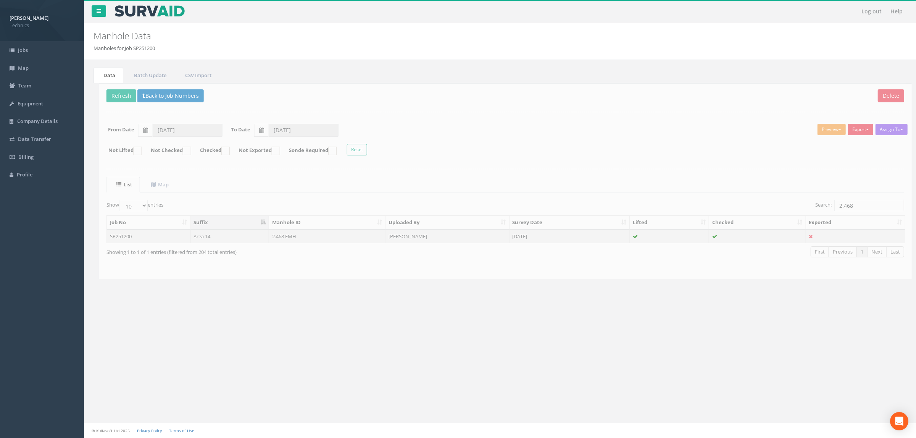
click at [301, 237] on td "2.468 EMH" at bounding box center [322, 236] width 116 height 14
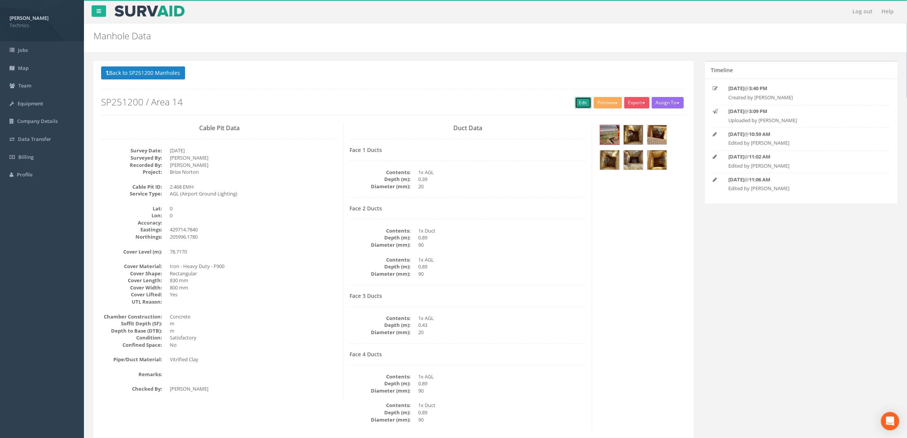
click at [584, 100] on link "Edit" at bounding box center [583, 102] width 16 height 11
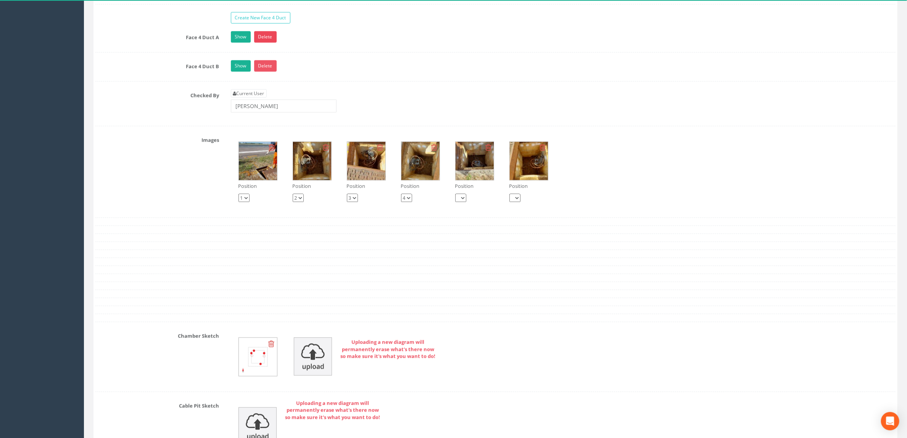
scroll to position [802, 0]
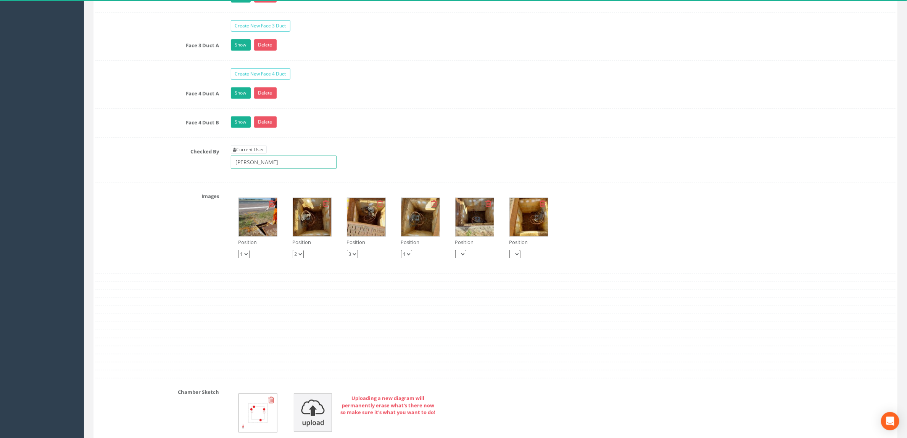
drag, startPoint x: 279, startPoint y: 181, endPoint x: 174, endPoint y: 184, distance: 104.3
click at [174, 174] on div "Checked By Current User [PERSON_NAME]" at bounding box center [496, 159] width 812 height 29
click at [327, 169] on div "Current User" at bounding box center [284, 156] width 106 height 23
click at [408, 174] on div "Current User" at bounding box center [563, 159] width 677 height 29
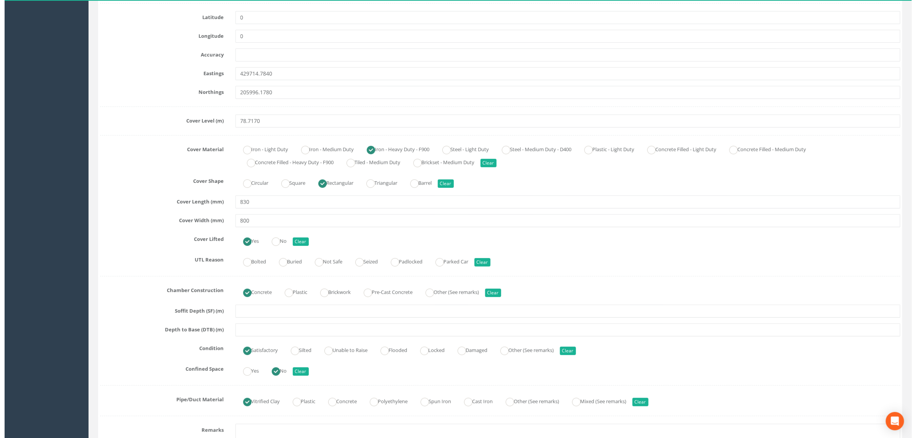
scroll to position [0, 0]
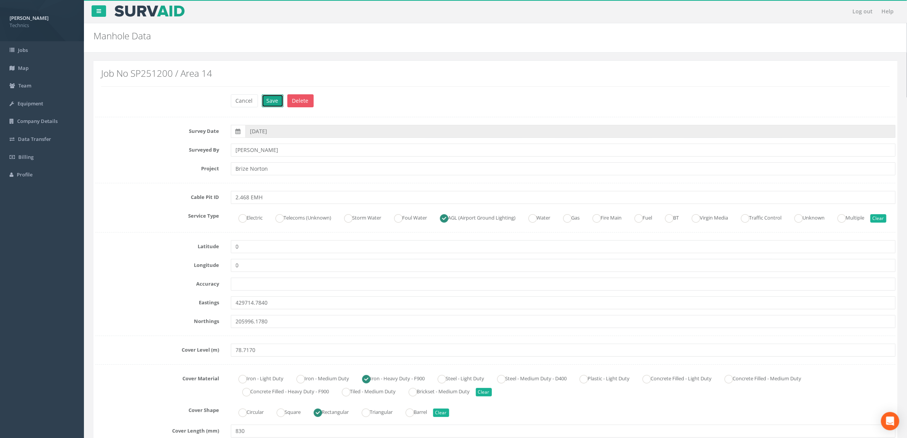
click at [274, 97] on button "Save" at bounding box center [273, 100] width 22 height 13
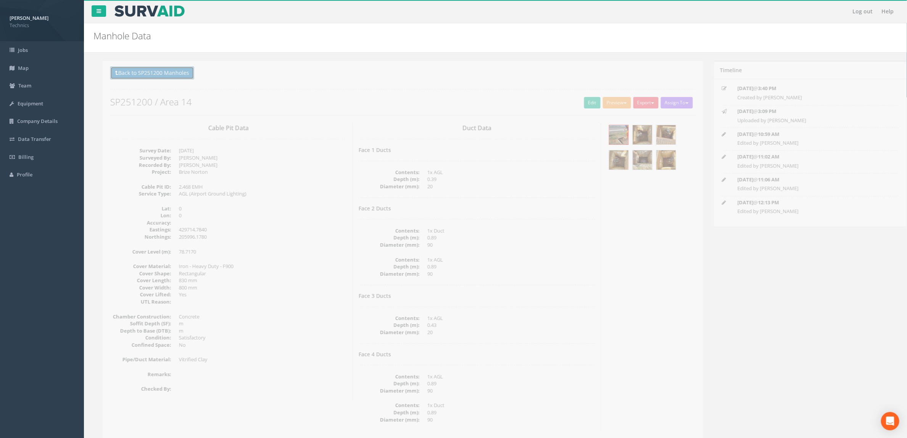
click at [178, 71] on button "Back to SP251200 Manholes" at bounding box center [143, 72] width 84 height 13
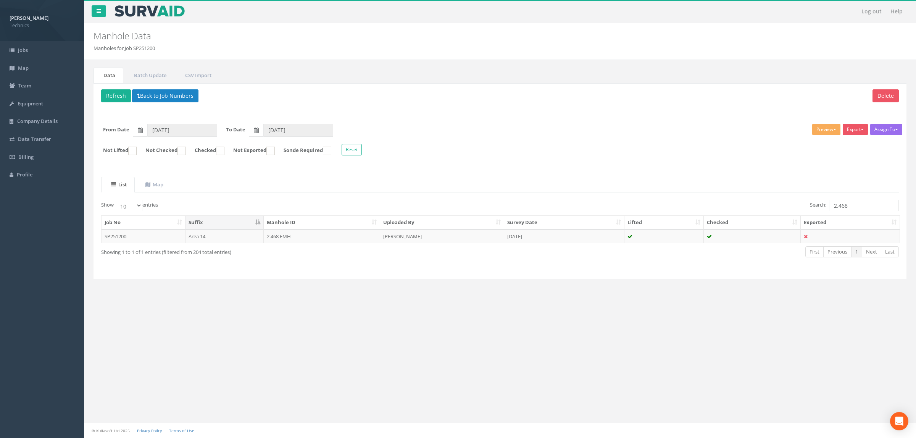
click at [508, 122] on div "Assign To No Companies Added Export Technics Brize Norton Technics Heathrow Tec…" at bounding box center [499, 141] width 809 height 42
